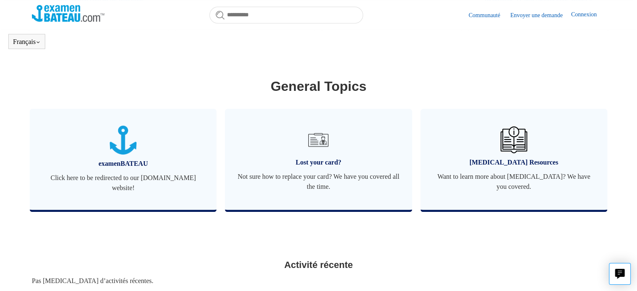
scroll to position [251, 0]
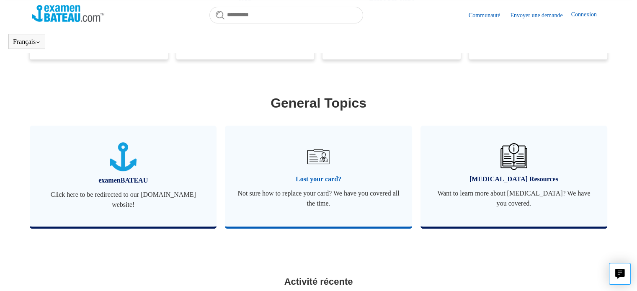
click at [329, 199] on span "Not sure how to replace your card? We have you covered all the time." at bounding box center [319, 198] width 162 height 20
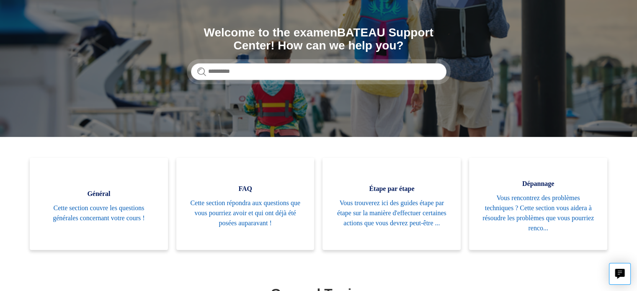
scroll to position [101, 0]
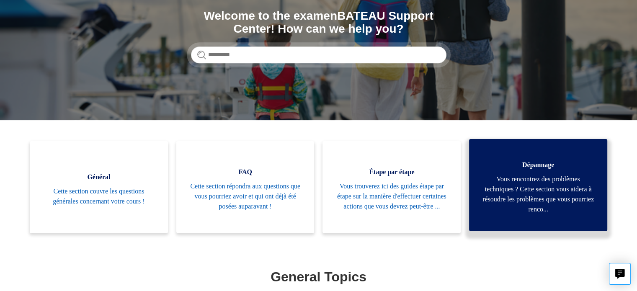
click at [552, 194] on span "Vous rencontrez des problèmes techniques ? Cette section vous aidera à résoudre…" at bounding box center [538, 194] width 113 height 40
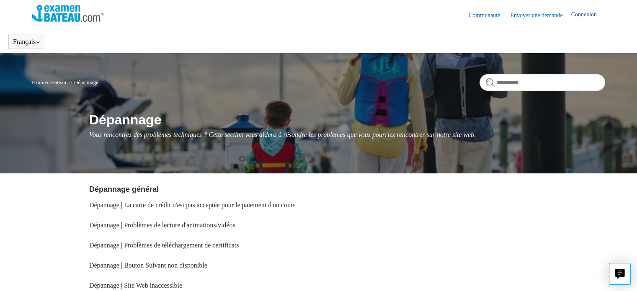
click at [538, 16] on link "Envoyer une demande" at bounding box center [540, 15] width 61 height 9
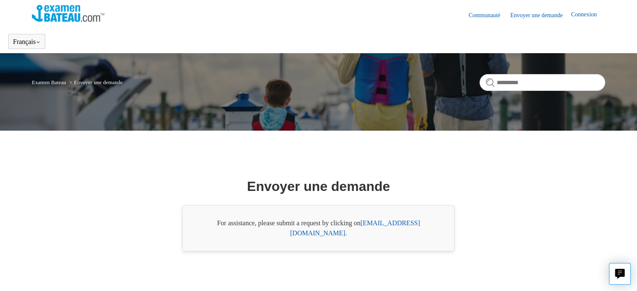
click at [398, 228] on link "[EMAIL_ADDRESS][DOMAIN_NAME]" at bounding box center [355, 227] width 130 height 17
